Goal: Find specific page/section: Find specific page/section

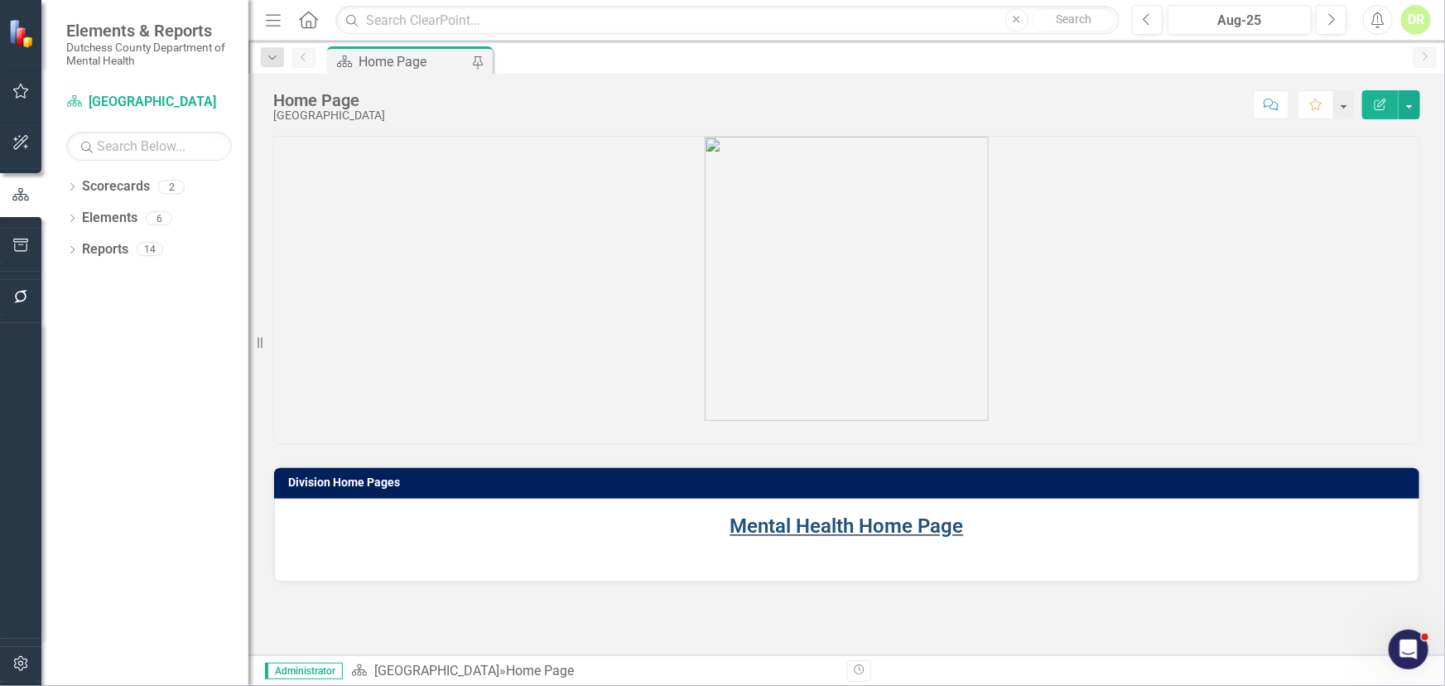
click at [806, 528] on link "Mental Health Home Page" at bounding box center [848, 525] width 234 height 23
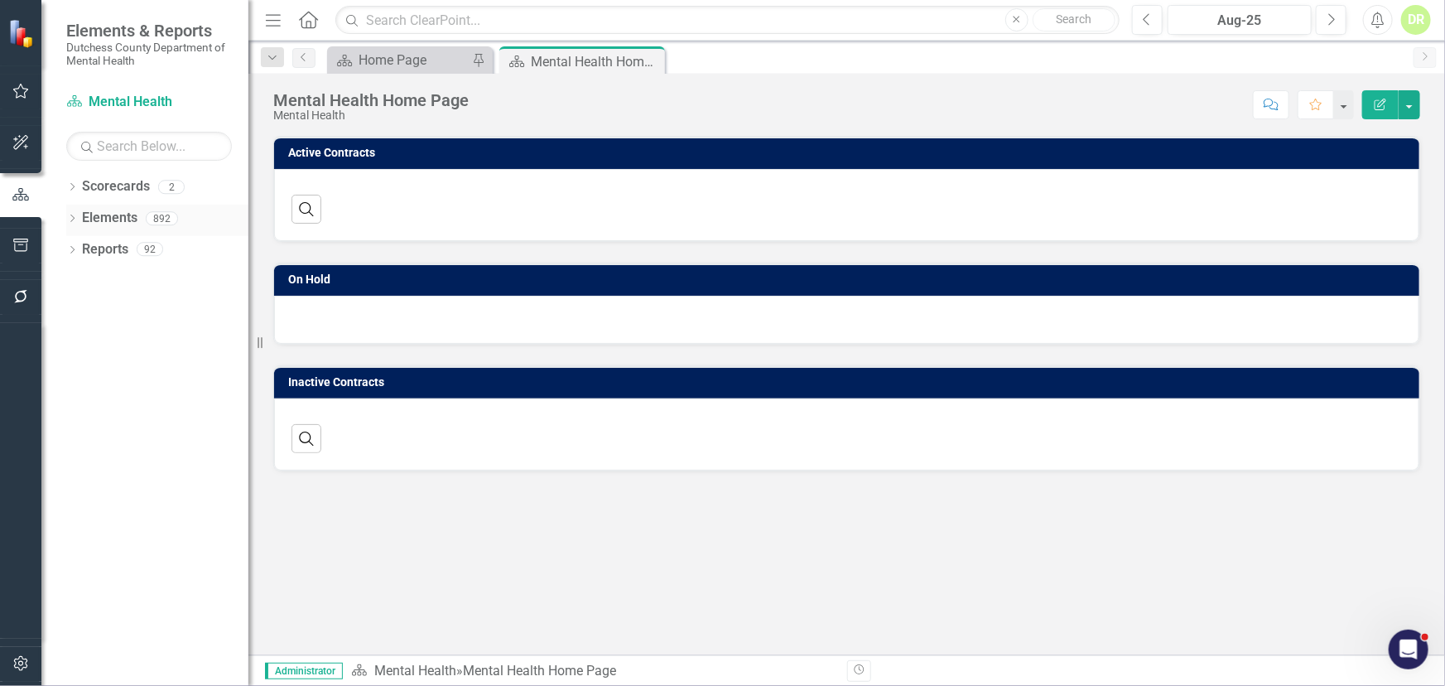
click at [78, 223] on div "Dropdown Elements 892" at bounding box center [157, 220] width 182 height 31
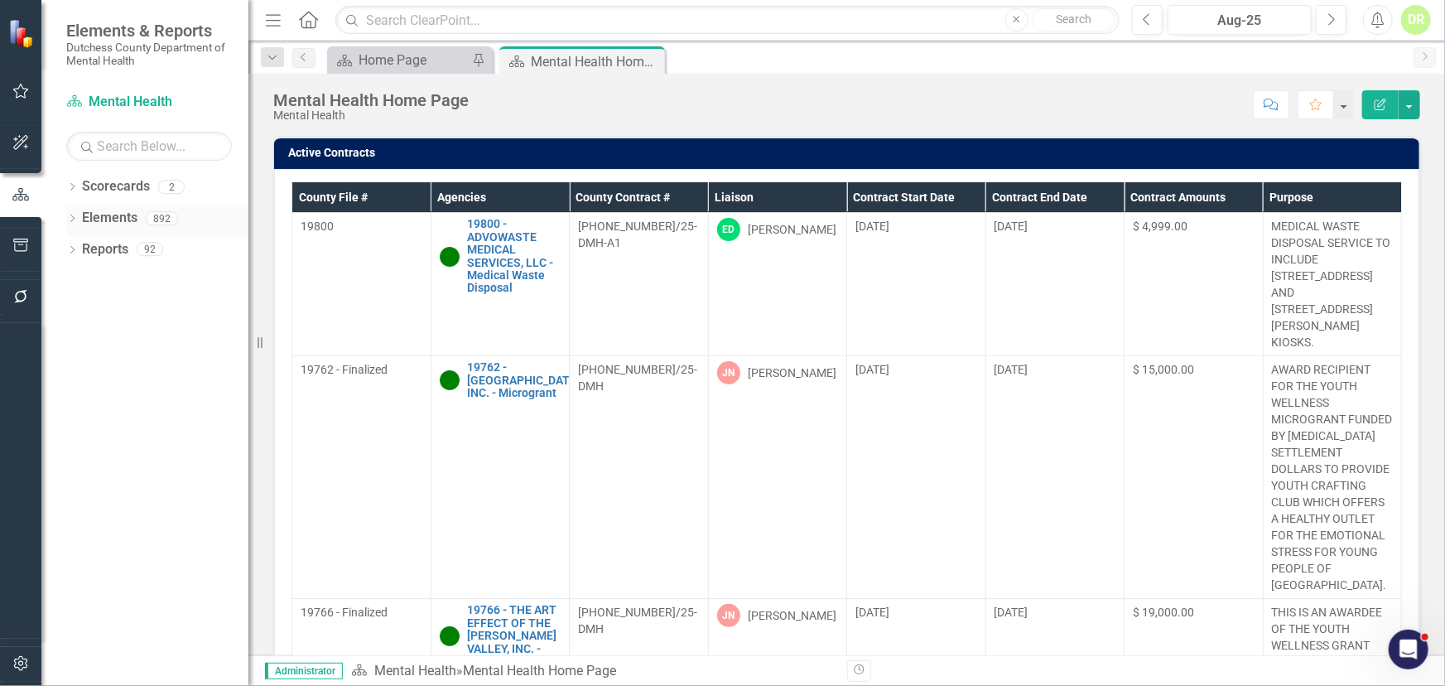
click at [129, 219] on link "Elements" at bounding box center [109, 218] width 55 height 19
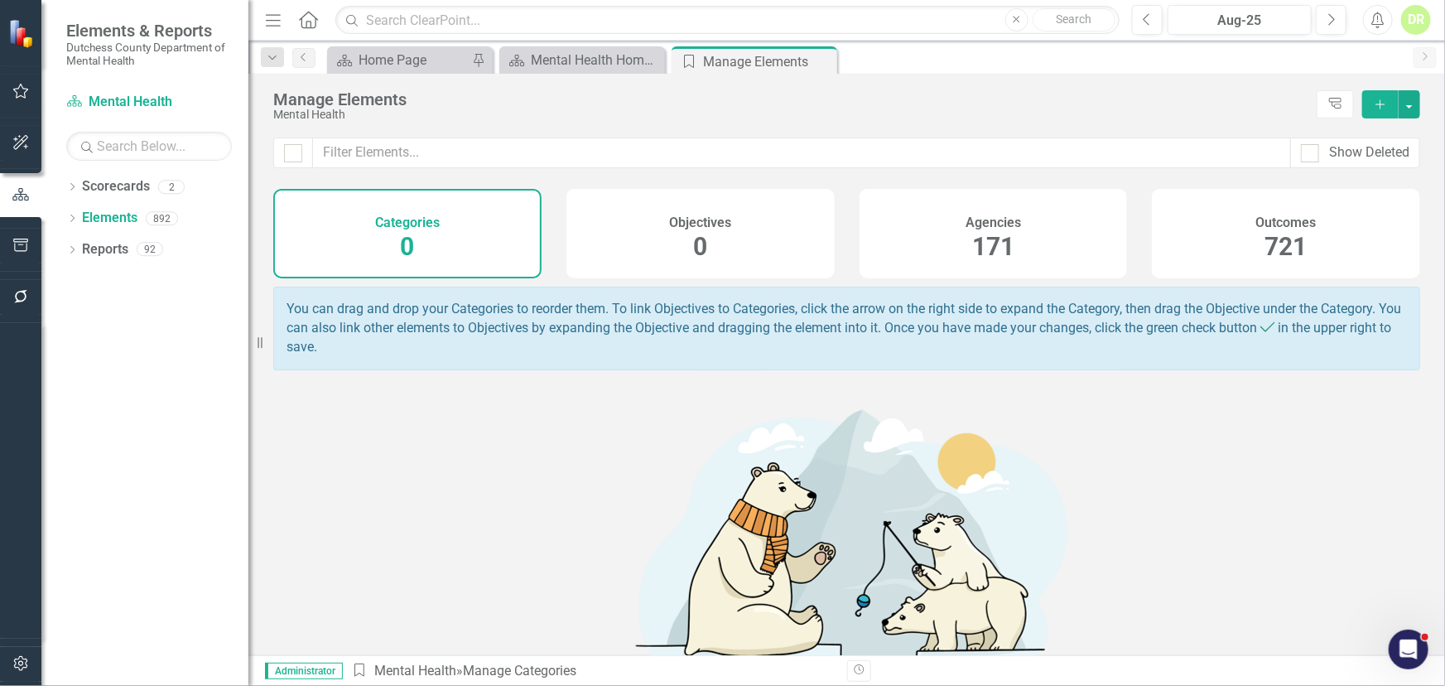
click at [966, 224] on h4 "Agencies" at bounding box center [993, 222] width 55 height 15
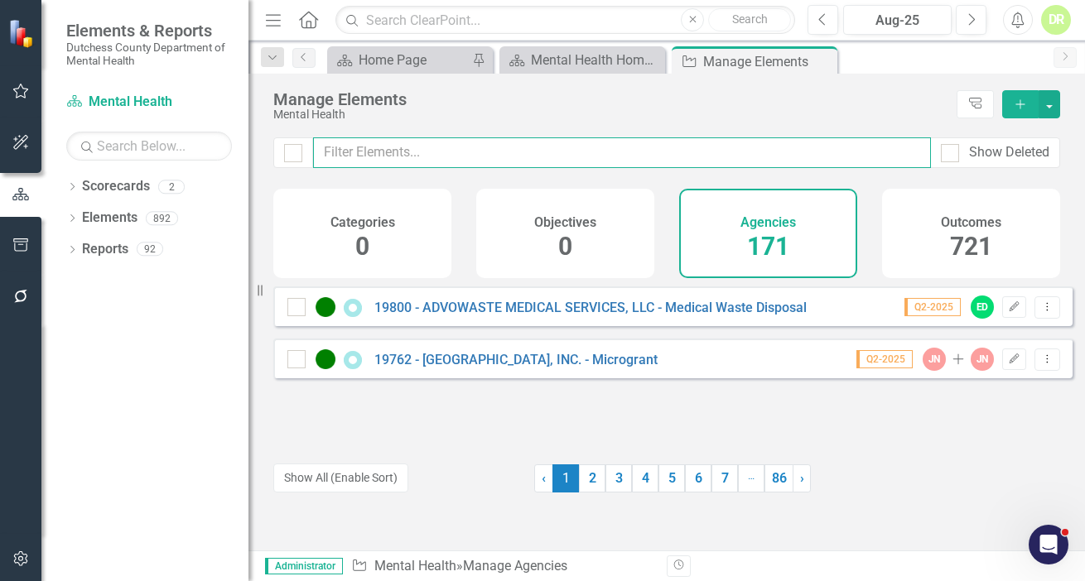
click at [323, 148] on input "text" at bounding box center [622, 152] width 618 height 31
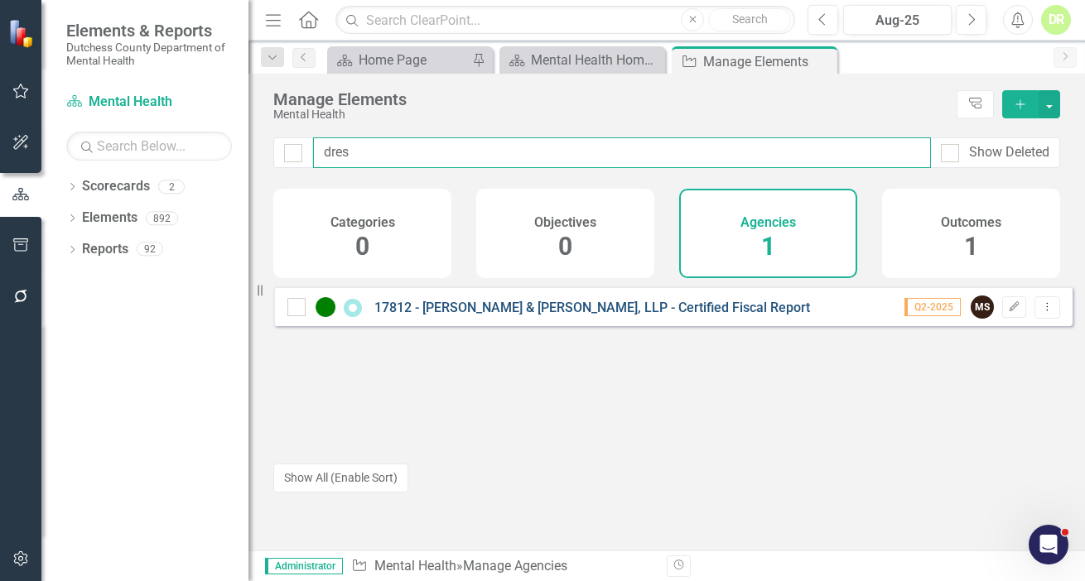
type input "dres"
click at [502, 316] on link "17812 - [PERSON_NAME] & [PERSON_NAME], LLP - Certified Fiscal Report" at bounding box center [592, 308] width 436 height 16
